Goal: Transaction & Acquisition: Purchase product/service

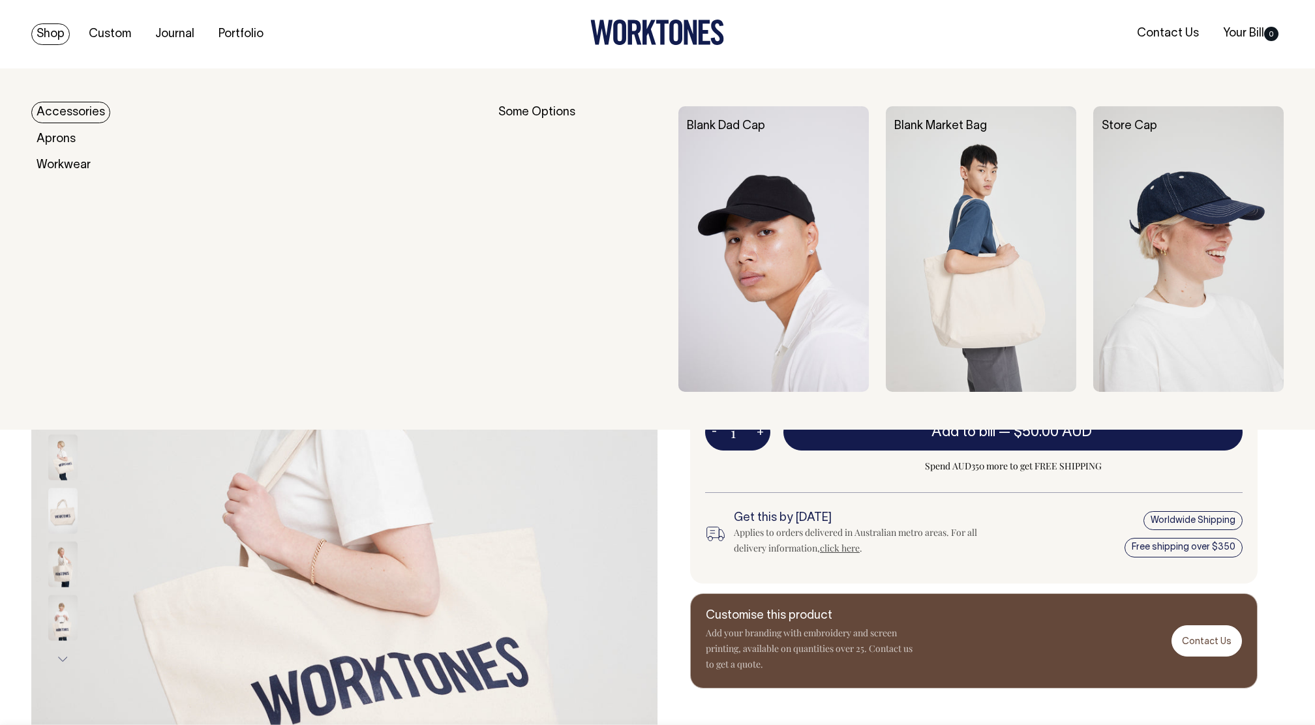
click at [52, 35] on link "Shop" at bounding box center [50, 34] width 38 height 22
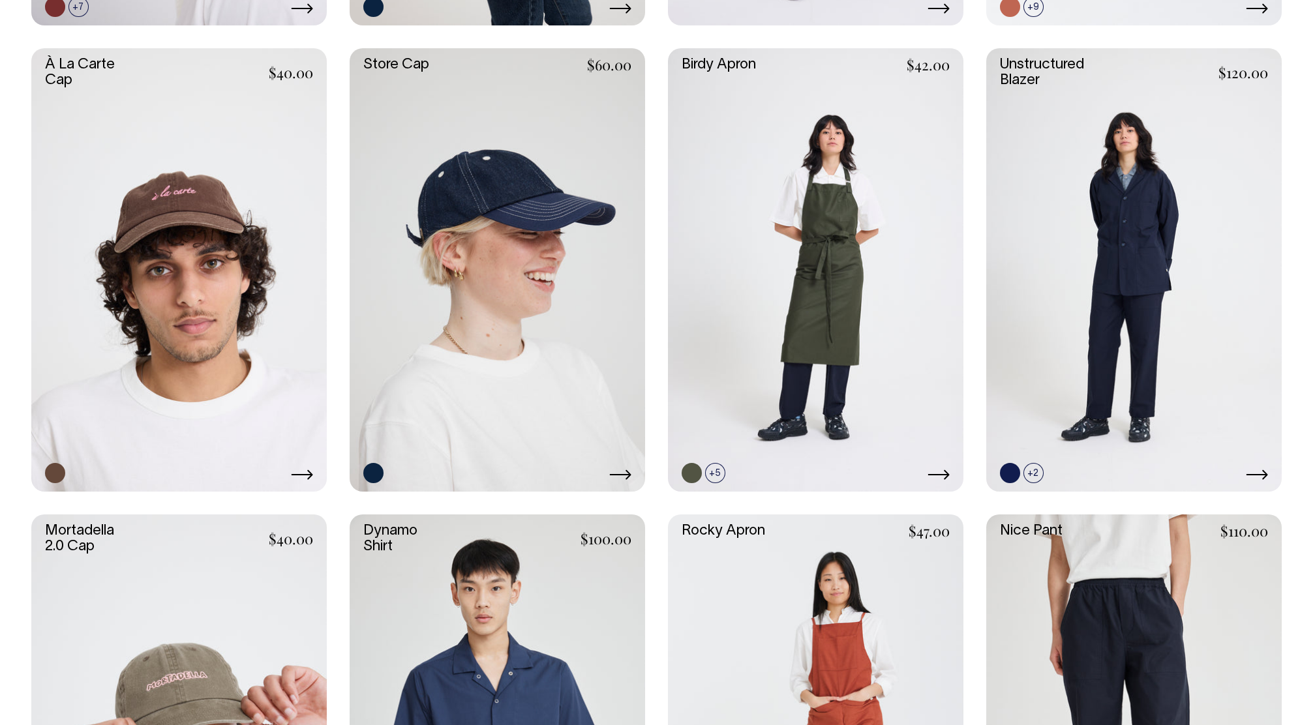
scroll to position [803, 0]
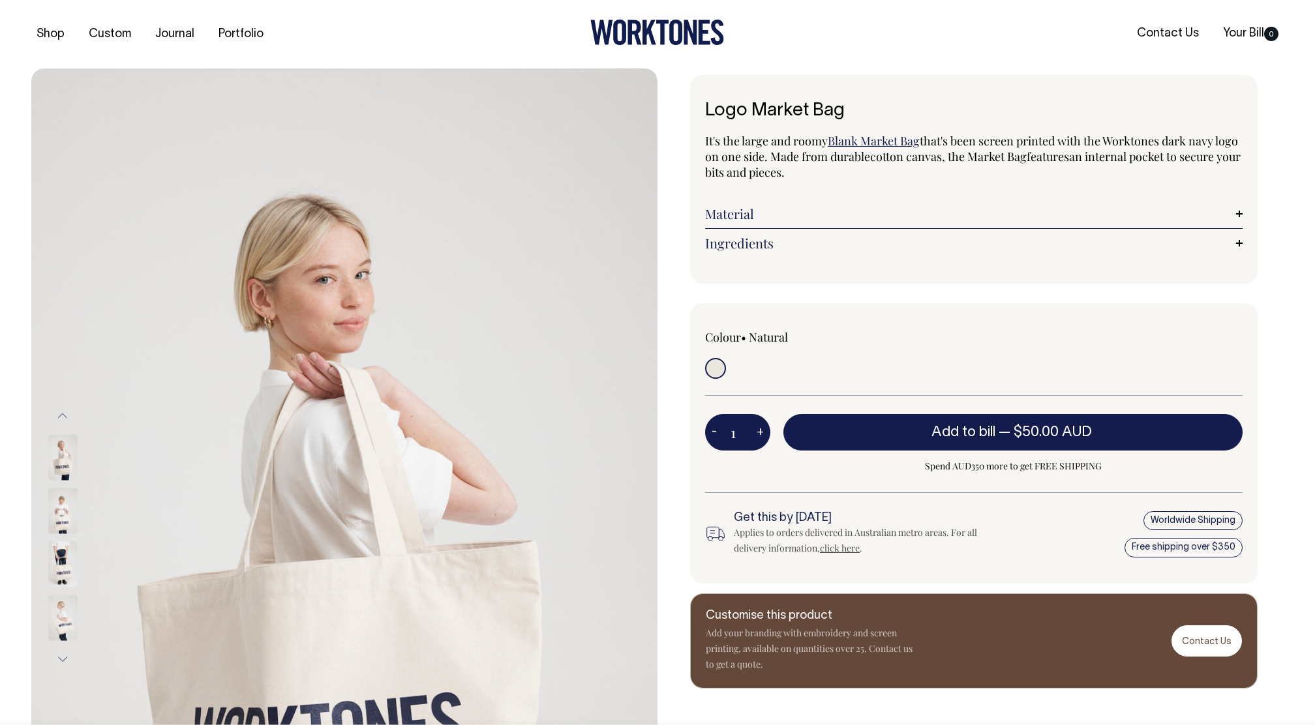
drag, startPoint x: 329, startPoint y: 631, endPoint x: 323, endPoint y: 723, distance: 91.5
